Goal: Information Seeking & Learning: Understand process/instructions

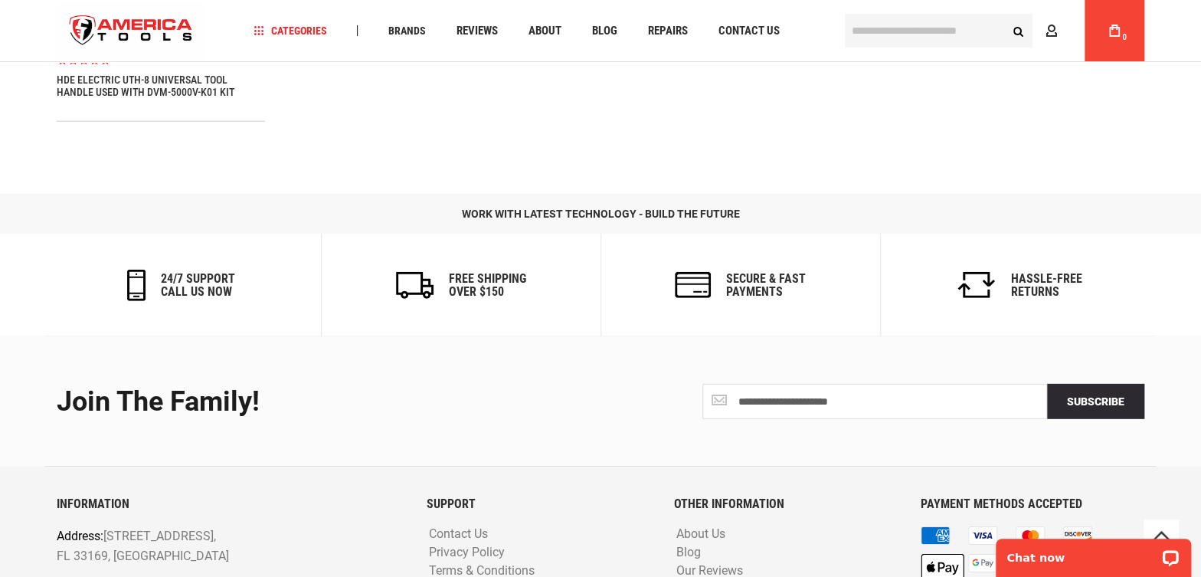
scroll to position [2335, 0]
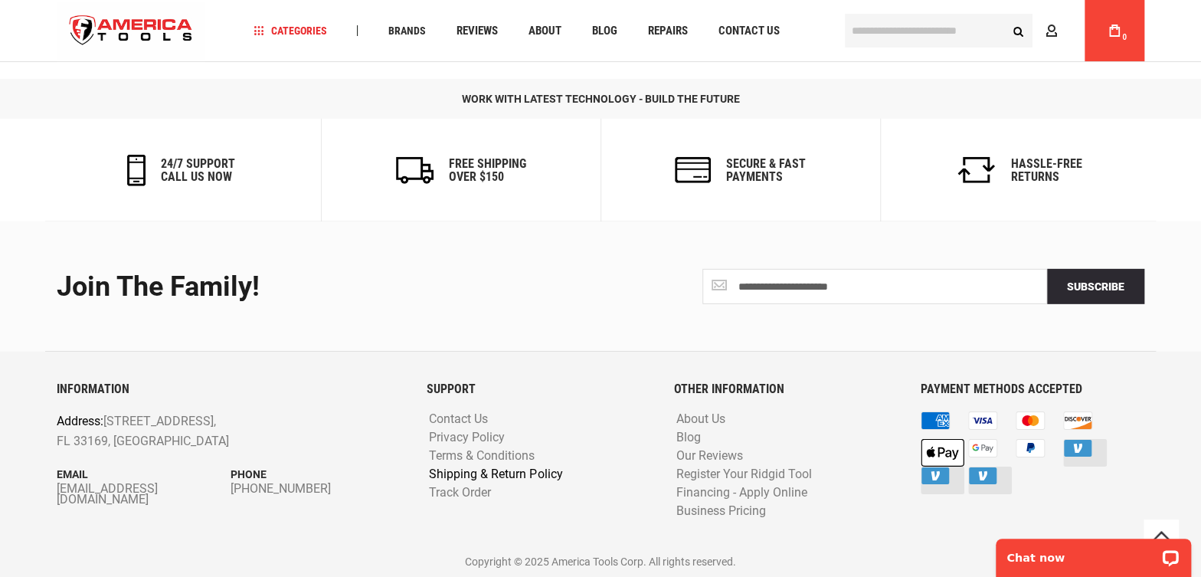
click at [493, 467] on link "Shipping & Return Policy" at bounding box center [495, 474] width 141 height 15
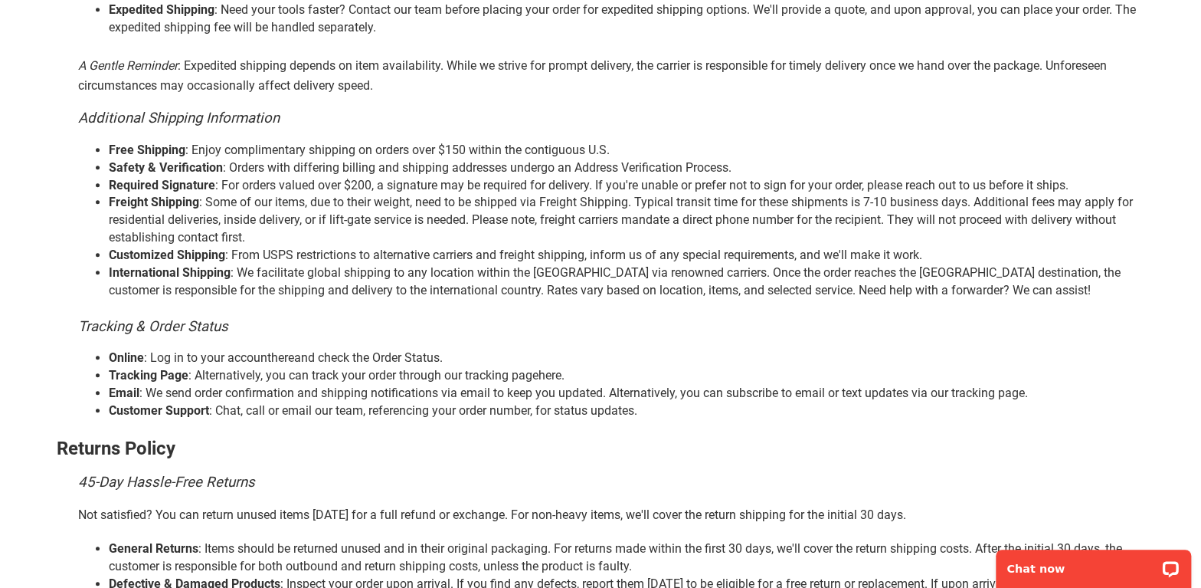
scroll to position [556, 0]
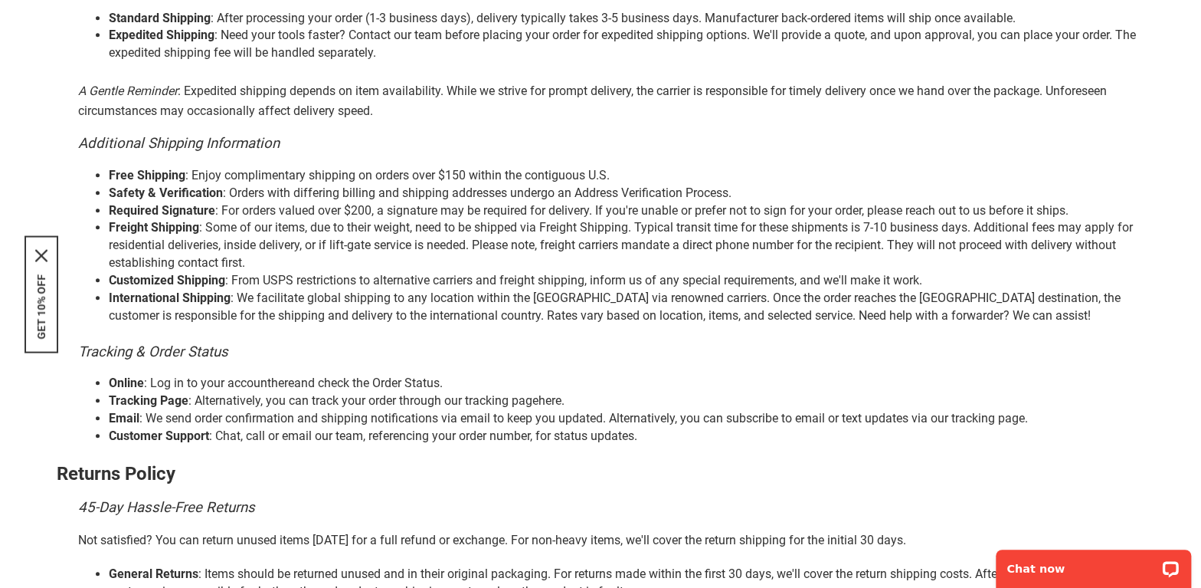
click at [244, 298] on li "International Shipping : We facilitate global shipping to any location within t…" at bounding box center [627, 307] width 1036 height 35
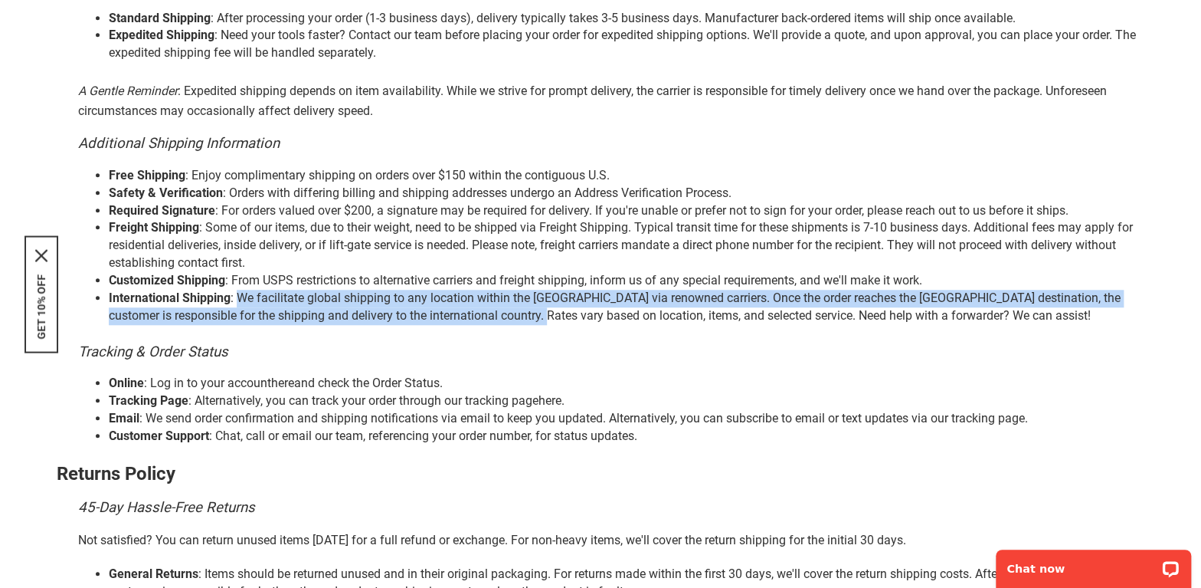
drag, startPoint x: 241, startPoint y: 297, endPoint x: 536, endPoint y: 315, distance: 294.8
click at [536, 315] on li "International Shipping : We facilitate global shipping to any location within t…" at bounding box center [627, 307] width 1036 height 35
copy li "We facilitate global shipping to any location within the [GEOGRAPHIC_DATA] via …"
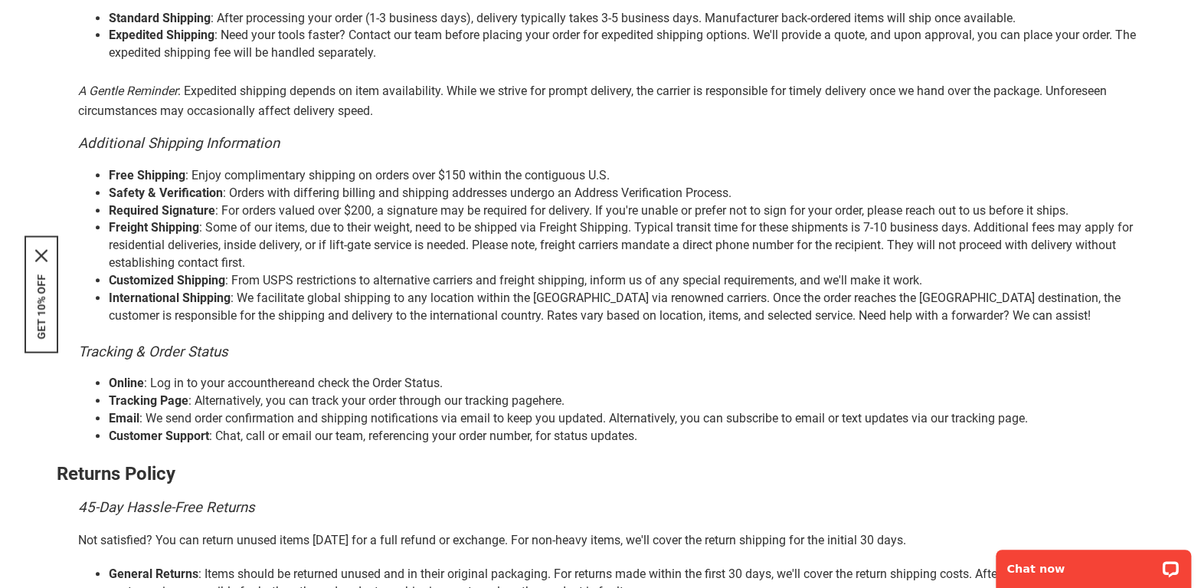
click at [520, 352] on h3 "Tracking & Order Status" at bounding box center [611, 352] width 1067 height 16
click at [681, 298] on li "International Shipping : We facilitate global shipping to any location within t…" at bounding box center [627, 307] width 1036 height 35
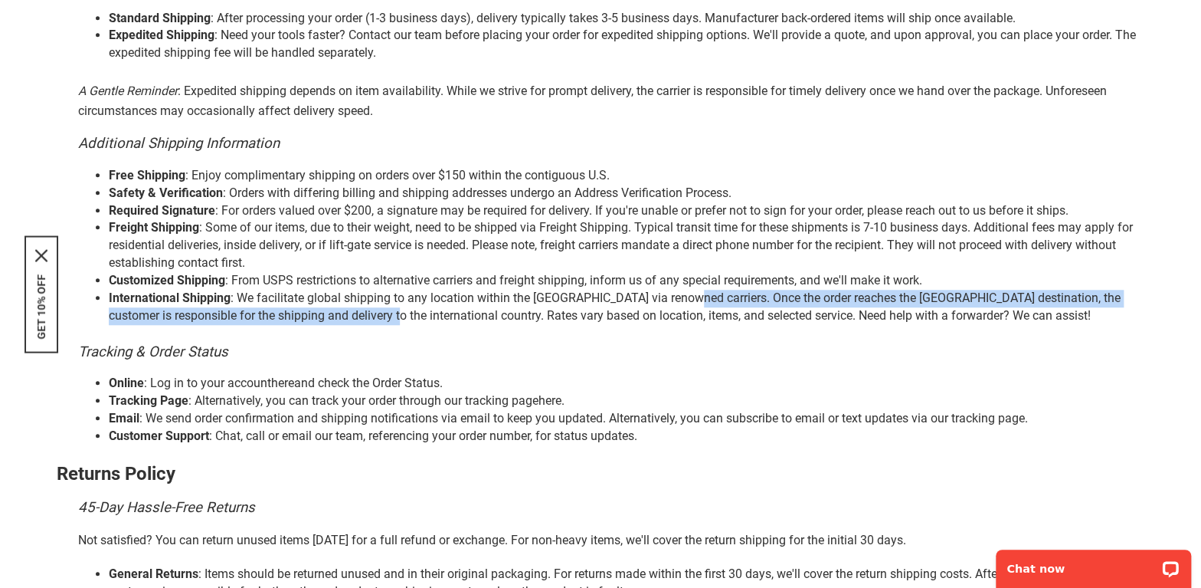
drag, startPoint x: 681, startPoint y: 298, endPoint x: 373, endPoint y: 318, distance: 308.7
click at [373, 318] on li "International Shipping : We facilitate global shipping to any location within t…" at bounding box center [627, 307] width 1036 height 35
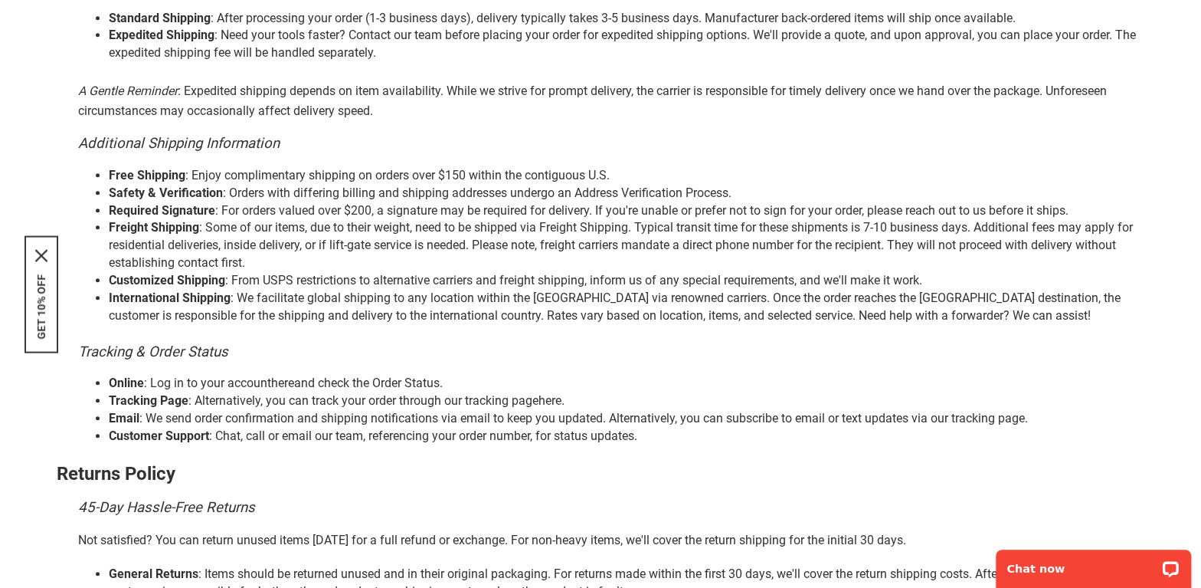
click at [725, 359] on div "Tracking & Order Status Online : Log in to your account here and check the Orde…" at bounding box center [611, 394] width 1067 height 101
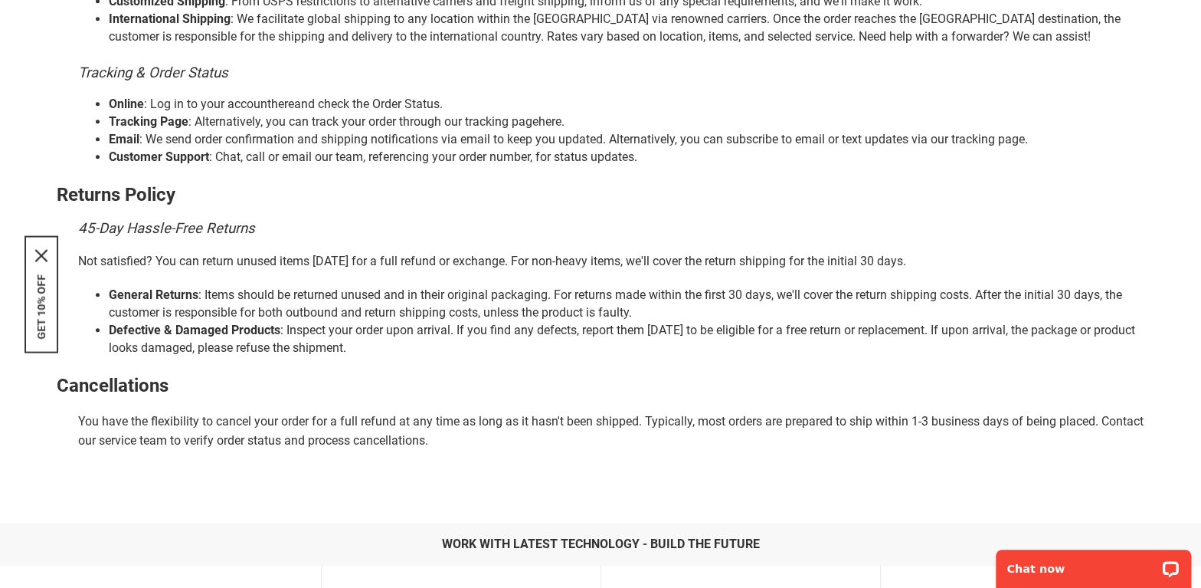
scroll to position [696, 0]
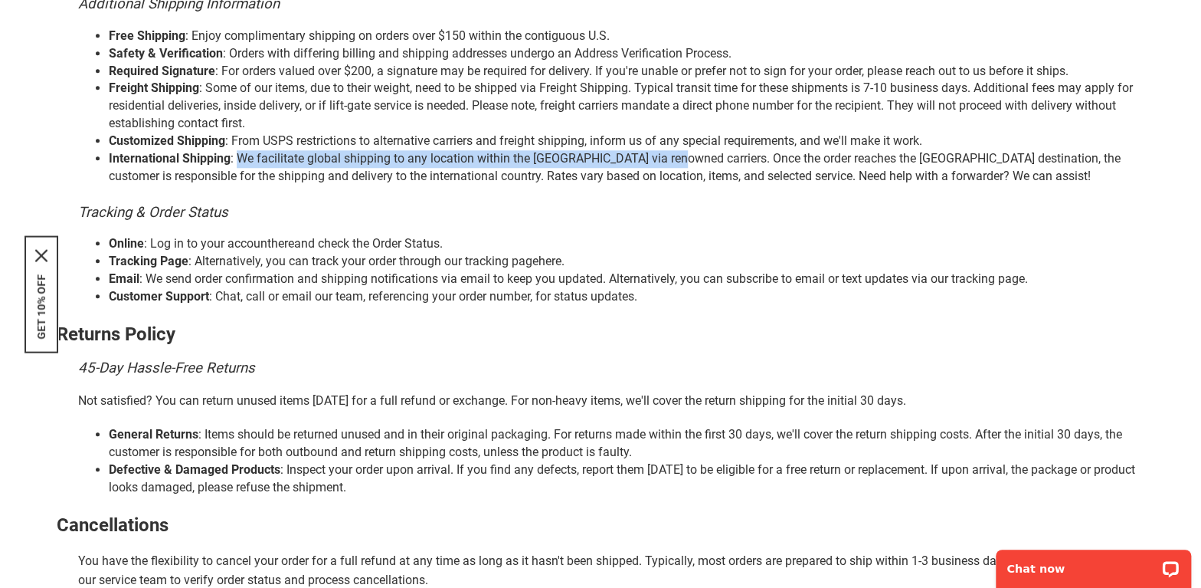
drag, startPoint x: 241, startPoint y: 157, endPoint x: 672, endPoint y: 161, distance: 431.4
click at [672, 161] on li "International Shipping : We facilitate global shipping to any location within t…" at bounding box center [627, 167] width 1036 height 35
copy li "We facilitate global shipping to any location within the [GEOGRAPHIC_DATA] via …"
